Goal: Task Accomplishment & Management: Manage account settings

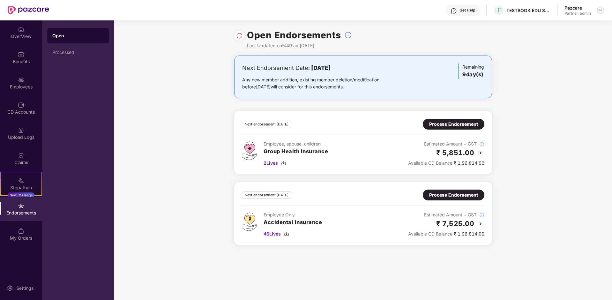
click at [601, 8] on img at bounding box center [600, 10] width 5 height 5
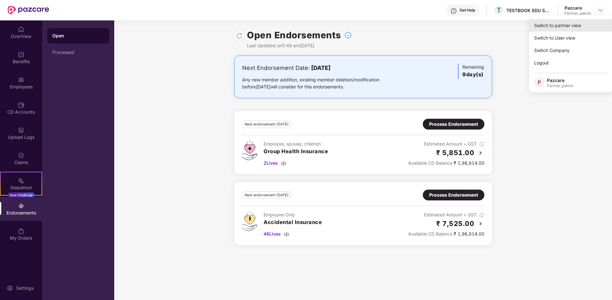
click at [566, 25] on div "Switch to partner view" at bounding box center [570, 25] width 83 height 12
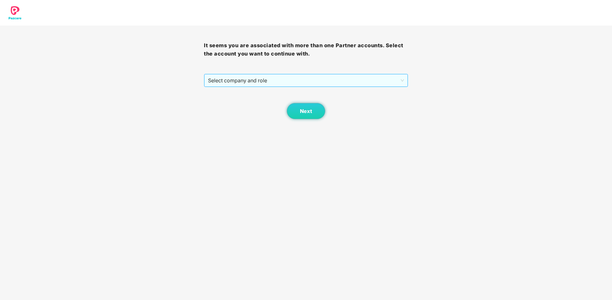
click at [322, 79] on span "Select company and role" at bounding box center [305, 80] width 195 height 12
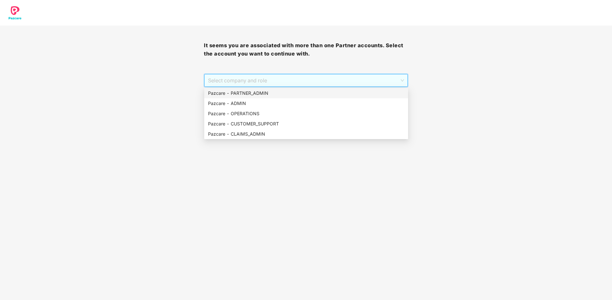
click at [275, 93] on div "Pazcare - PARTNER_ADMIN" at bounding box center [306, 93] width 196 height 7
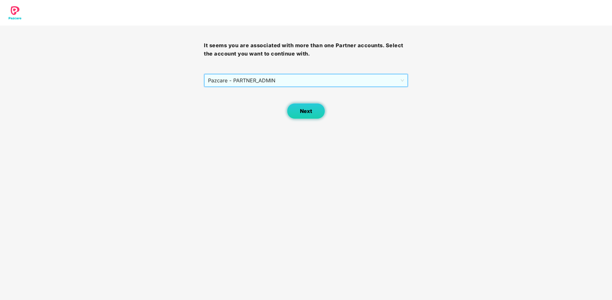
click at [296, 114] on button "Next" at bounding box center [306, 111] width 38 height 16
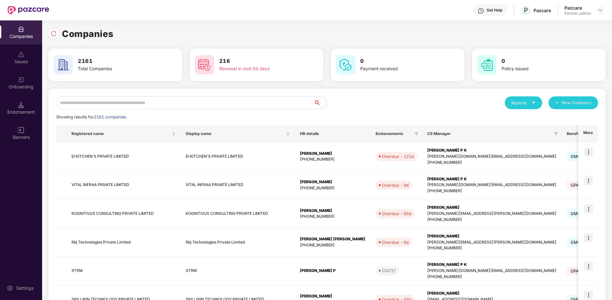
click at [260, 96] on div "Reports New Company Showing results for 2161 companies. Registered name Display…" at bounding box center [326, 274] width 557 height 370
click at [256, 105] on input "text" at bounding box center [184, 102] width 257 height 13
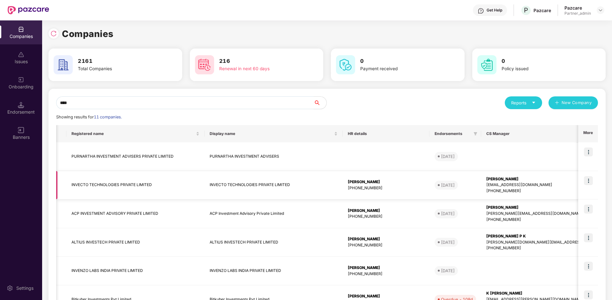
scroll to position [0, 155]
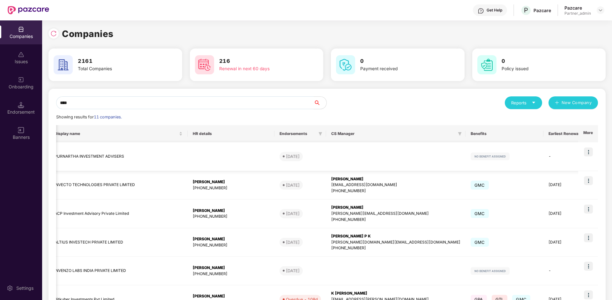
type input "****"
click at [587, 180] on img at bounding box center [588, 180] width 9 height 9
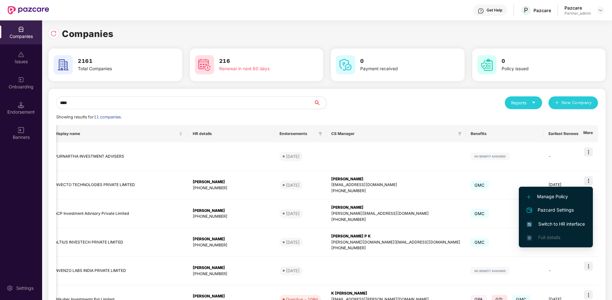
click at [554, 224] on span "Switch to HR interface" at bounding box center [556, 223] width 58 height 7
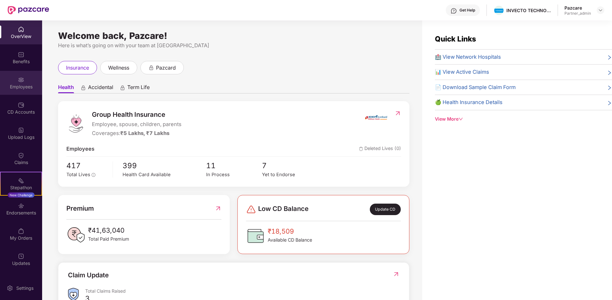
click at [26, 86] on div "Employees" at bounding box center [21, 87] width 42 height 6
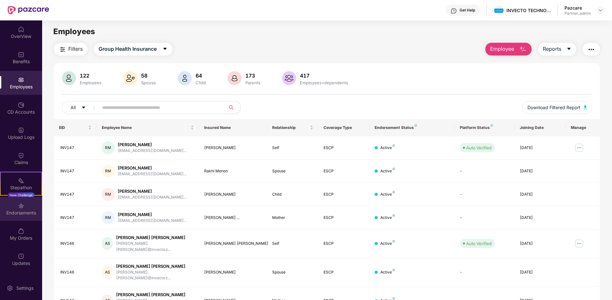
click at [23, 210] on div "Endorsements" at bounding box center [21, 213] width 42 height 6
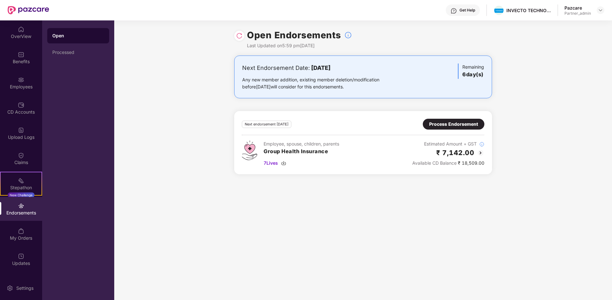
click at [462, 125] on div "Process Endorsement" at bounding box center [453, 124] width 49 height 7
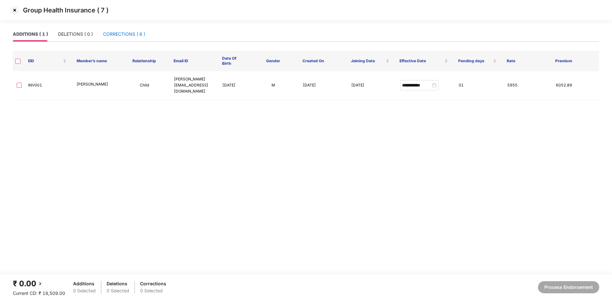
click at [139, 37] on div "CORRECTIONS ( 6 )" at bounding box center [124, 34] width 42 height 7
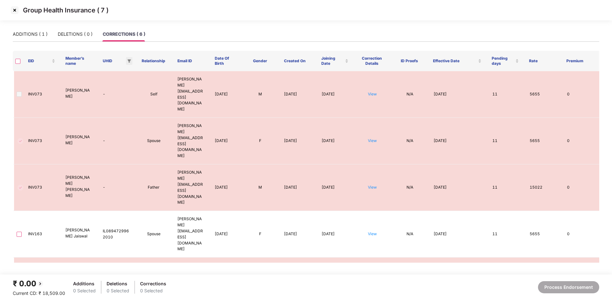
click at [129, 61] on icon "filter" at bounding box center [129, 60] width 4 height 3
click at [112, 73] on span "Records without UHID" at bounding box center [103, 72] width 48 height 5
click at [127, 85] on span "OK" at bounding box center [123, 85] width 6 height 7
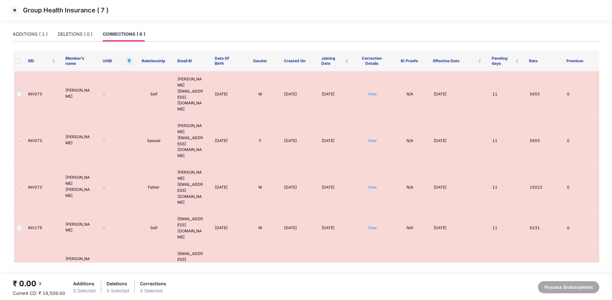
click at [130, 62] on icon "filter" at bounding box center [129, 61] width 4 height 4
click at [84, 87] on span "Reset" at bounding box center [82, 85] width 12 height 7
click at [123, 85] on span "OK" at bounding box center [123, 85] width 6 height 7
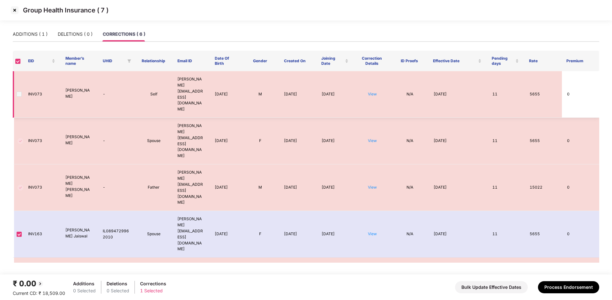
click at [20, 92] on span at bounding box center [19, 94] width 5 height 5
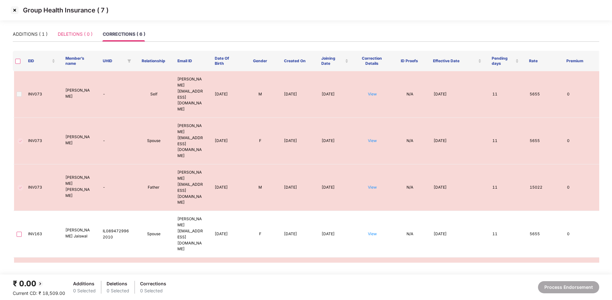
click at [77, 38] on div "DELETIONS ( 0 )" at bounding box center [75, 34] width 35 height 15
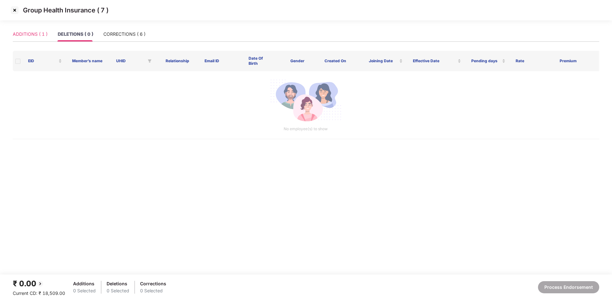
click at [32, 39] on div "ADDITIONS ( 1 )" at bounding box center [30, 34] width 35 height 15
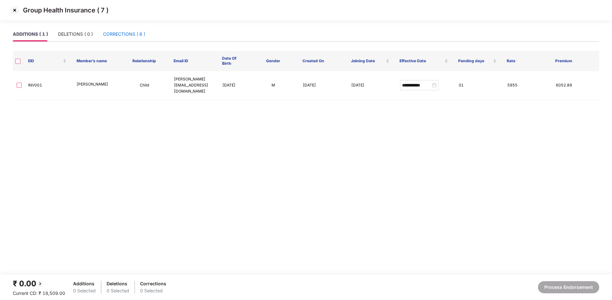
click at [122, 31] on div "CORRECTIONS ( 6 )" at bounding box center [124, 34] width 42 height 7
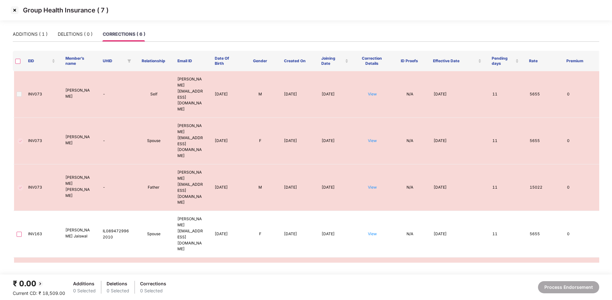
click at [16, 11] on img at bounding box center [15, 10] width 10 height 10
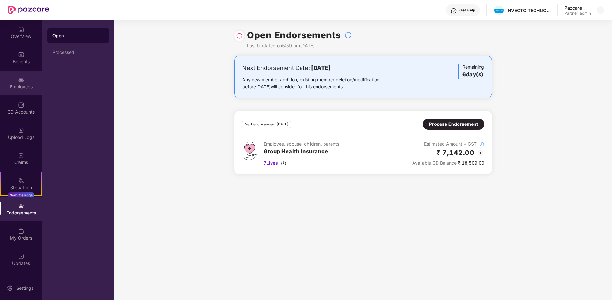
click at [23, 86] on div "Employees" at bounding box center [21, 87] width 42 height 6
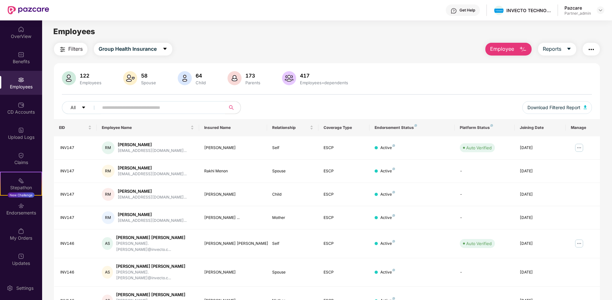
click at [591, 51] on img "button" at bounding box center [591, 50] width 8 height 8
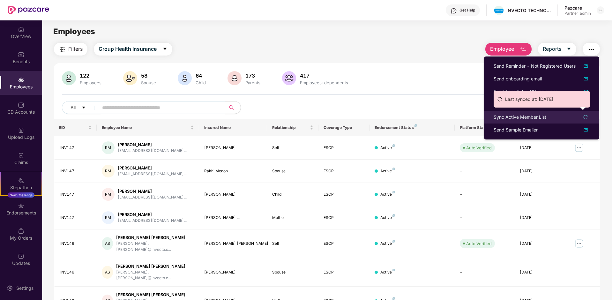
click at [520, 118] on div "Sync Active Member List" at bounding box center [519, 117] width 53 height 7
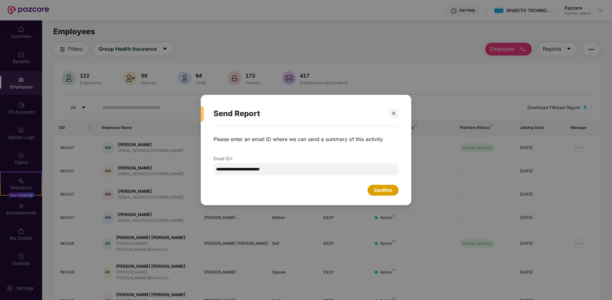
click at [388, 190] on div "Confirm" at bounding box center [383, 190] width 18 height 7
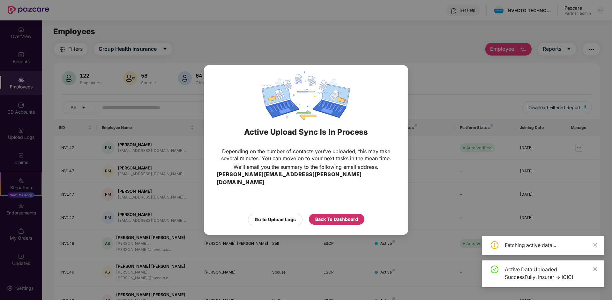
click at [339, 216] on div "Back To Dashboard" at bounding box center [336, 219] width 43 height 7
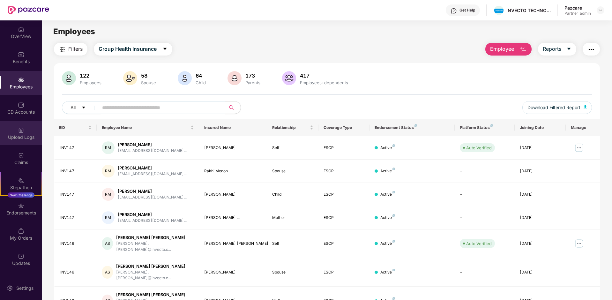
click at [22, 134] on div "Upload Logs" at bounding box center [21, 137] width 42 height 6
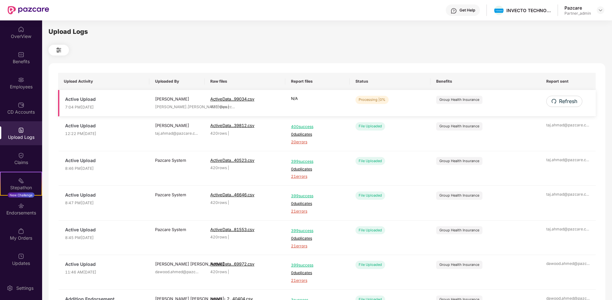
click at [385, 100] on span "| 0%" at bounding box center [381, 99] width 7 height 4
click at [565, 100] on span "Refresh" at bounding box center [567, 101] width 18 height 8
click at [577, 101] on button "Refresh" at bounding box center [563, 101] width 35 height 11
click at [572, 101] on span "Refresh" at bounding box center [567, 101] width 18 height 8
click at [297, 144] on span "20 errors" at bounding box center [317, 142] width 53 height 6
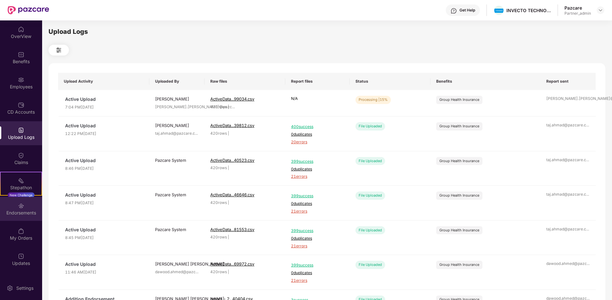
click at [31, 213] on div "Endorsements" at bounding box center [21, 213] width 42 height 6
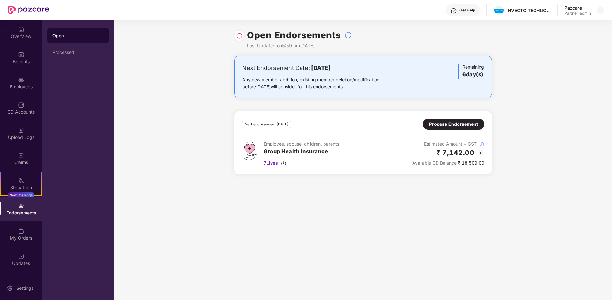
click at [434, 125] on div "Process Endorsement" at bounding box center [453, 124] width 49 height 7
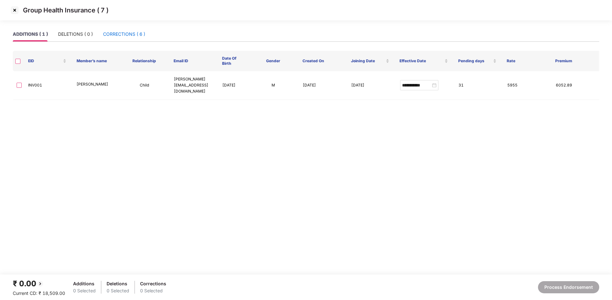
click at [128, 36] on div "CORRECTIONS ( 6 )" at bounding box center [124, 34] width 42 height 7
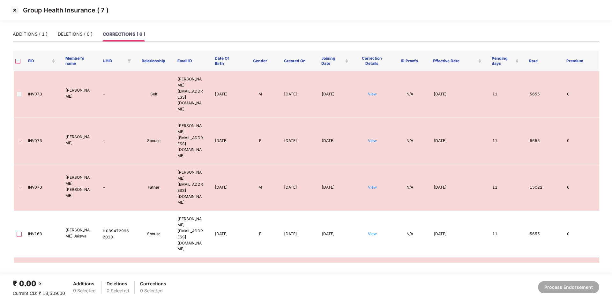
click at [15, 11] on img at bounding box center [15, 10] width 10 height 10
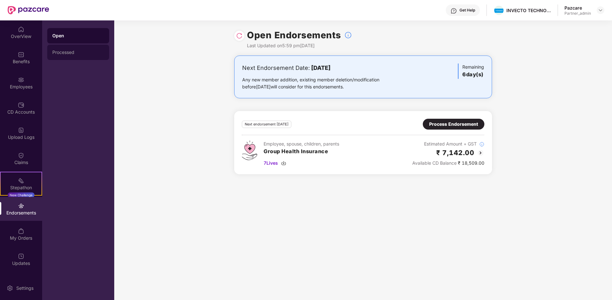
click at [71, 54] on div "Processed" at bounding box center [78, 52] width 52 height 5
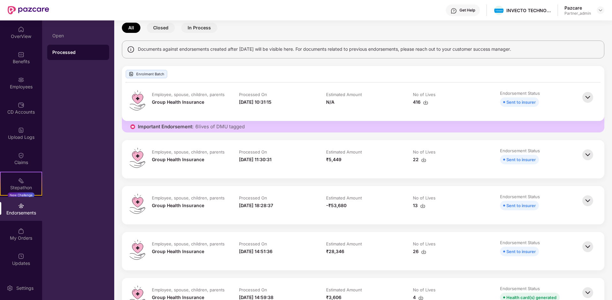
scroll to position [32, 0]
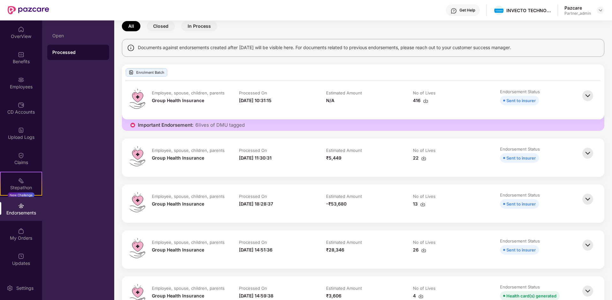
click at [199, 25] on button "In Process" at bounding box center [199, 26] width 36 height 10
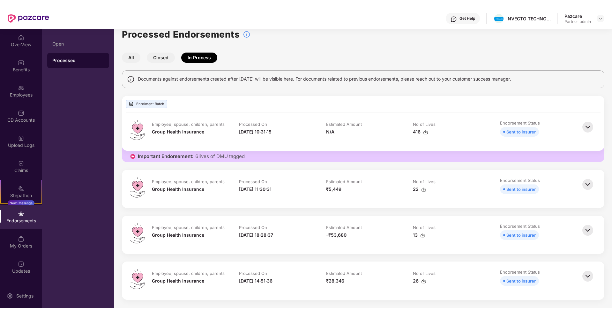
scroll to position [8, 0]
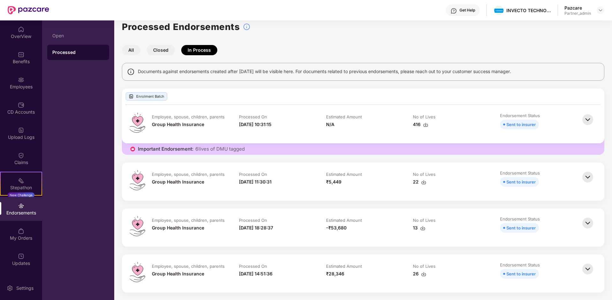
click at [159, 55] on div "Processed Endorsements All Closed In Process Documents against endorsements cre…" at bounding box center [363, 156] width 482 height 273
click at [137, 54] on button "All" at bounding box center [131, 50] width 18 height 10
click at [20, 90] on div "Employees" at bounding box center [21, 83] width 42 height 24
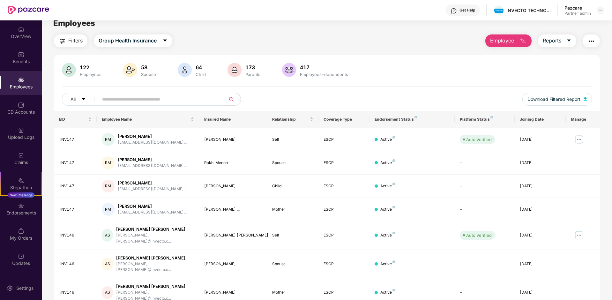
click at [190, 96] on input "text" at bounding box center [159, 99] width 114 height 10
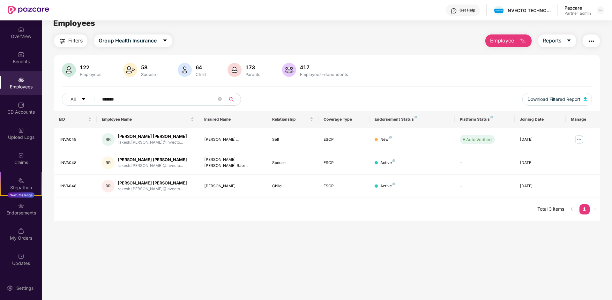
type input "*******"
click at [390, 137] on img at bounding box center [390, 137] width 3 height 3
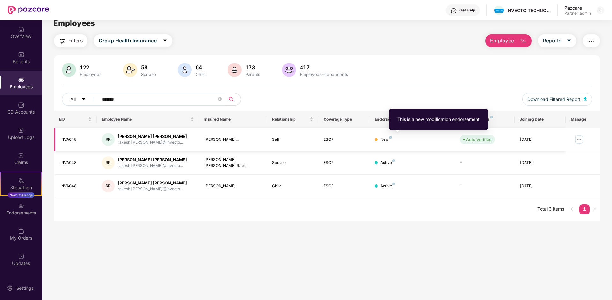
click at [390, 137] on img at bounding box center [390, 137] width 3 height 3
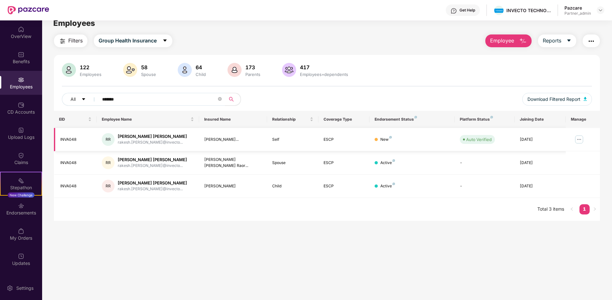
click at [579, 141] on img at bounding box center [579, 139] width 10 height 10
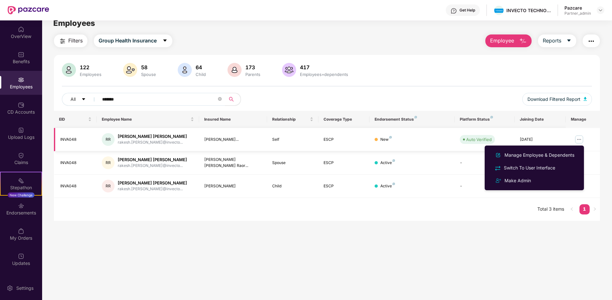
click at [577, 139] on img at bounding box center [579, 139] width 10 height 10
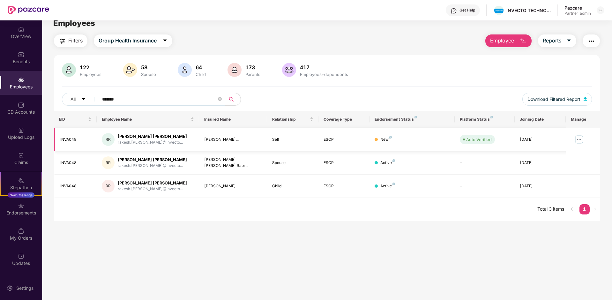
click at [577, 139] on img at bounding box center [579, 139] width 10 height 10
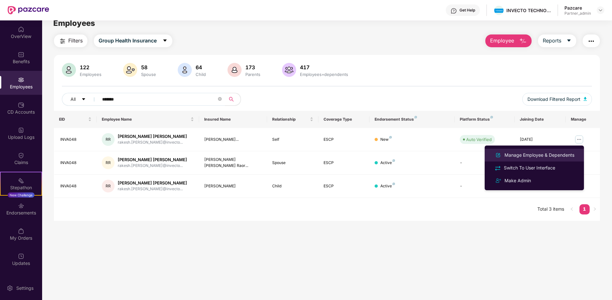
click at [535, 154] on div "Manage Employee & Dependents" at bounding box center [539, 154] width 72 height 7
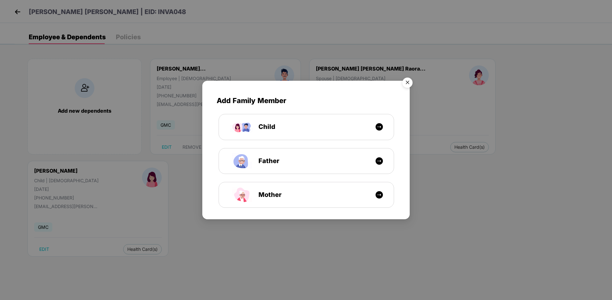
click at [409, 84] on img "Close" at bounding box center [407, 84] width 18 height 18
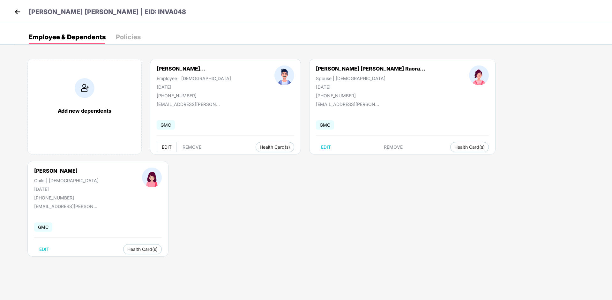
click at [165, 147] on span "EDIT" at bounding box center [167, 146] width 10 height 5
select select "****"
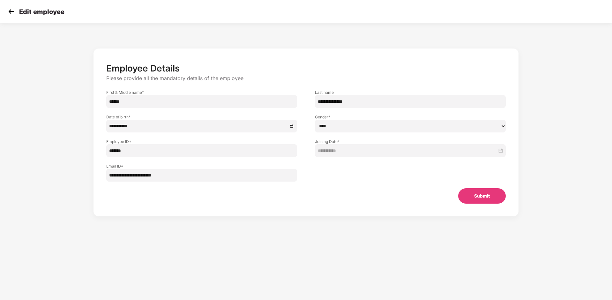
click at [13, 11] on img at bounding box center [11, 12] width 10 height 10
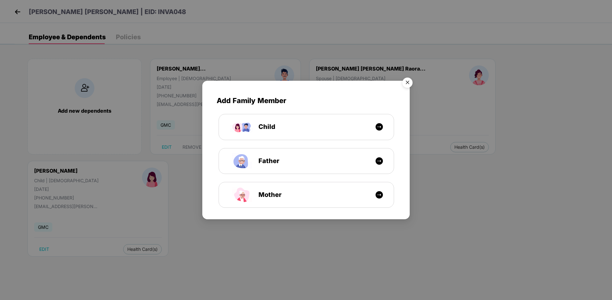
click at [410, 83] on img "Close" at bounding box center [407, 84] width 18 height 18
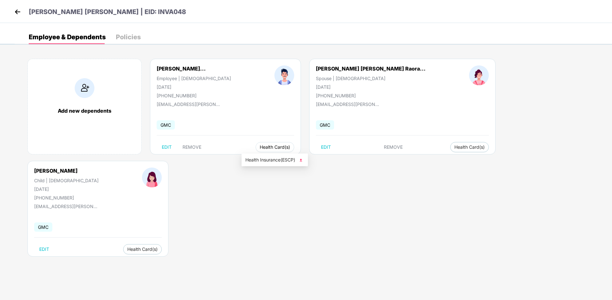
click at [267, 146] on span "Health Card(s)" at bounding box center [275, 146] width 30 height 3
click at [269, 164] on li "Health Insurance(ESCP)" at bounding box center [274, 160] width 66 height 10
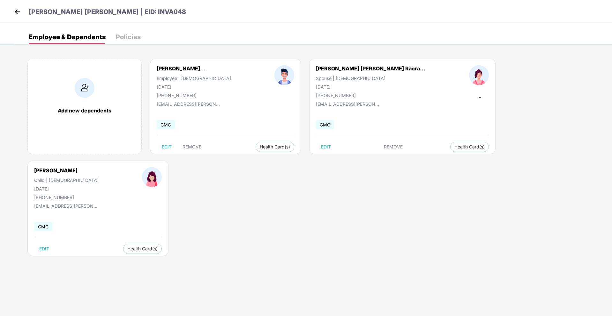
click at [17, 11] on img at bounding box center [18, 12] width 10 height 10
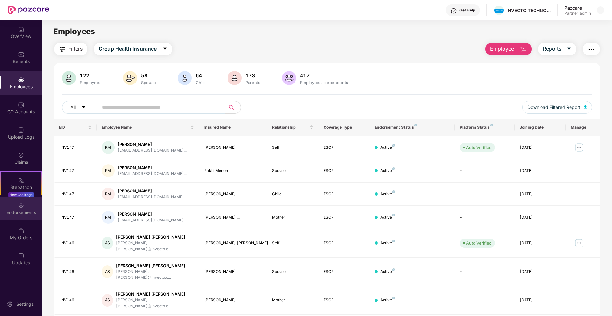
click at [27, 205] on div "Endorsements" at bounding box center [21, 209] width 42 height 24
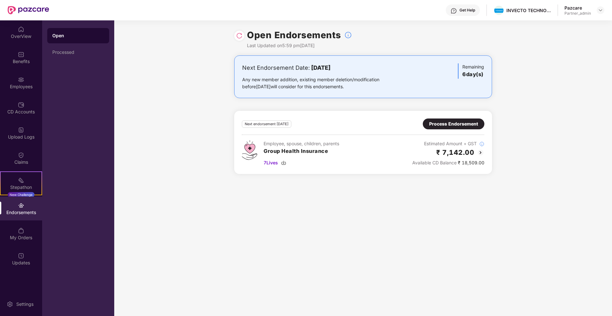
click at [454, 125] on div "Process Endorsement" at bounding box center [453, 124] width 49 height 7
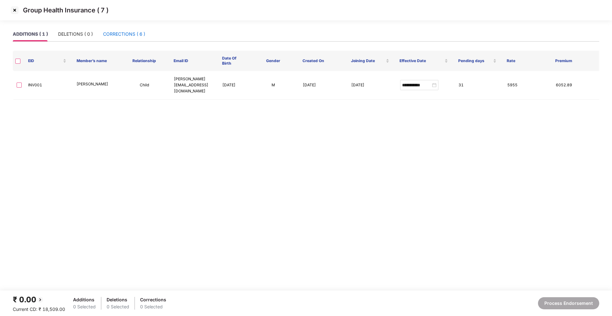
click at [128, 35] on div "CORRECTIONS ( 6 )" at bounding box center [124, 34] width 42 height 7
click at [122, 33] on div "CORRECTIONS ( 6 )" at bounding box center [124, 34] width 42 height 7
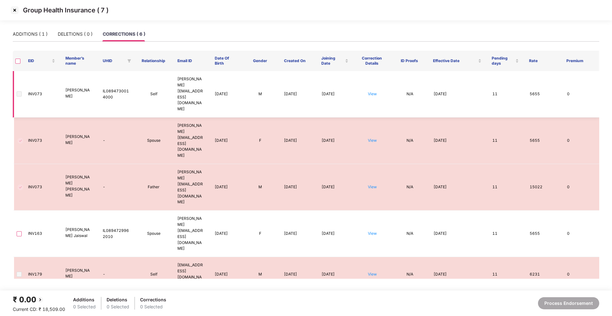
click at [17, 92] on span at bounding box center [19, 94] width 5 height 5
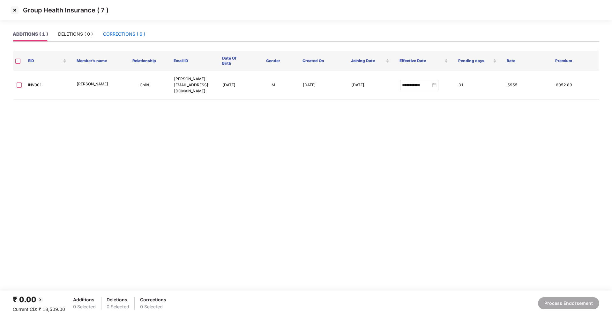
click at [132, 36] on div "CORRECTIONS ( 6 )" at bounding box center [124, 34] width 42 height 7
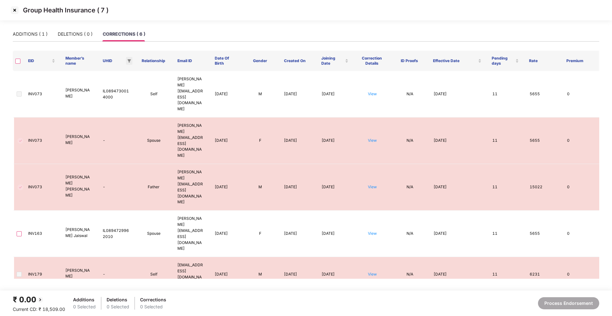
click at [128, 63] on span at bounding box center [129, 61] width 6 height 8
click at [126, 85] on span "OK" at bounding box center [123, 85] width 6 height 7
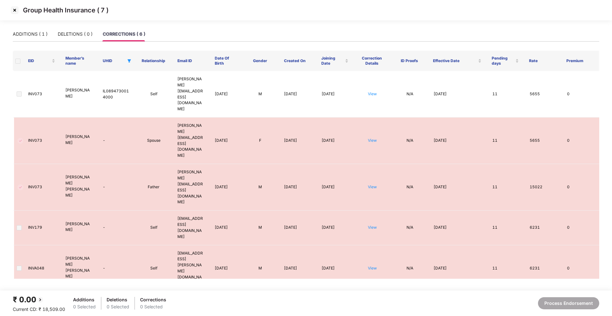
click at [20, 63] on span at bounding box center [17, 61] width 5 height 5
click at [128, 61] on icon "filter" at bounding box center [129, 61] width 4 height 4
click at [127, 85] on span "OK" at bounding box center [123, 85] width 6 height 7
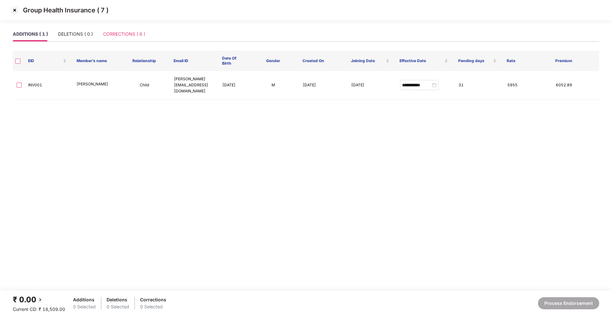
click at [134, 28] on div "CORRECTIONS ( 6 )" at bounding box center [124, 34] width 42 height 15
click at [118, 37] on div "CORRECTIONS ( 6 )" at bounding box center [124, 34] width 42 height 7
click at [123, 30] on div "CORRECTIONS ( 6 )" at bounding box center [124, 34] width 42 height 15
click at [129, 35] on div "CORRECTIONS ( 6 )" at bounding box center [124, 34] width 42 height 7
click at [114, 30] on div "CORRECTIONS ( 6 )" at bounding box center [124, 34] width 42 height 15
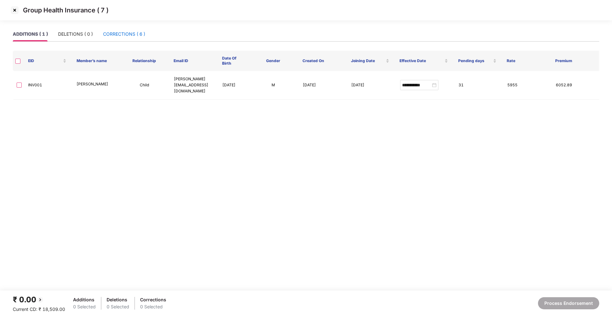
click at [128, 35] on div "CORRECTIONS ( 6 )" at bounding box center [124, 34] width 42 height 7
click at [136, 38] on div "CORRECTIONS ( 6 )" at bounding box center [124, 34] width 42 height 15
click at [132, 33] on div "CORRECTIONS ( 6 )" at bounding box center [124, 34] width 42 height 7
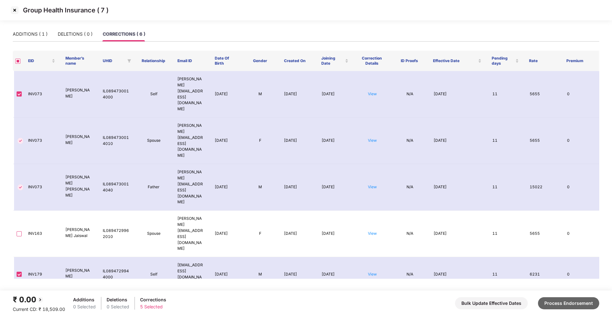
click at [553, 298] on button "Process Endorsement" at bounding box center [568, 304] width 61 height 12
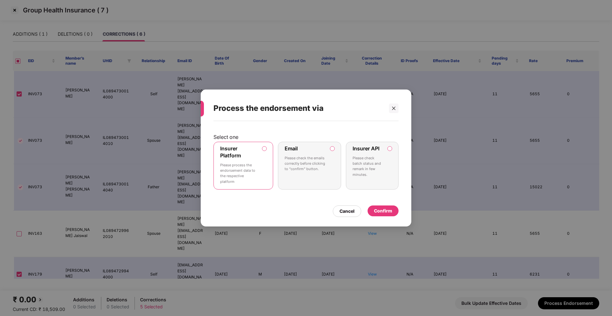
click at [392, 151] on label "Insurer API Please check batch status and remark in few minutes." at bounding box center [372, 166] width 53 height 48
click at [385, 211] on div "Confirm" at bounding box center [383, 211] width 18 height 7
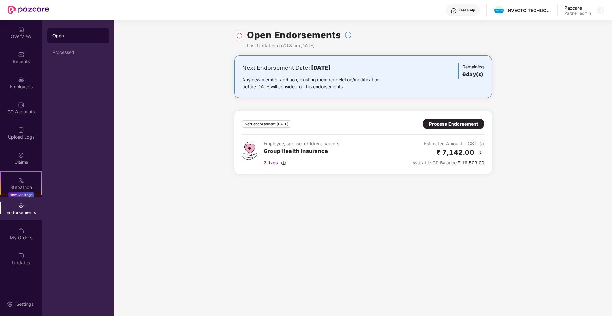
click at [444, 126] on div "Process Endorsement" at bounding box center [453, 124] width 49 height 7
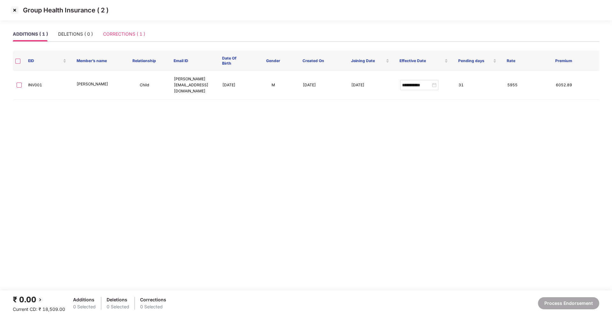
click at [119, 29] on div "CORRECTIONS ( 1 )" at bounding box center [124, 34] width 42 height 15
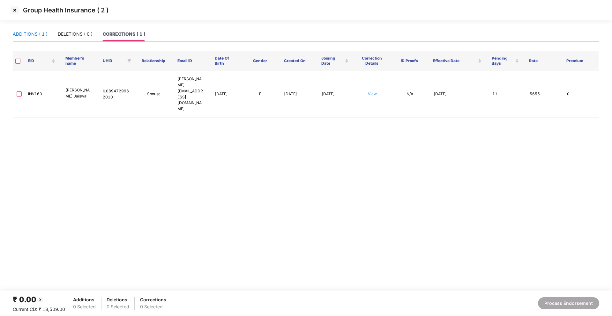
click at [31, 33] on div "ADDITIONS ( 1 )" at bounding box center [30, 34] width 35 height 7
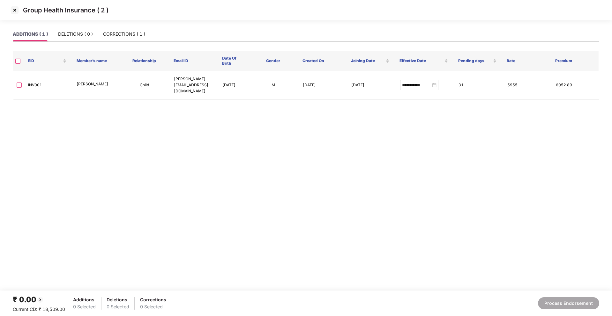
click at [16, 9] on img at bounding box center [15, 10] width 10 height 10
